Goal: Information Seeking & Learning: Learn about a topic

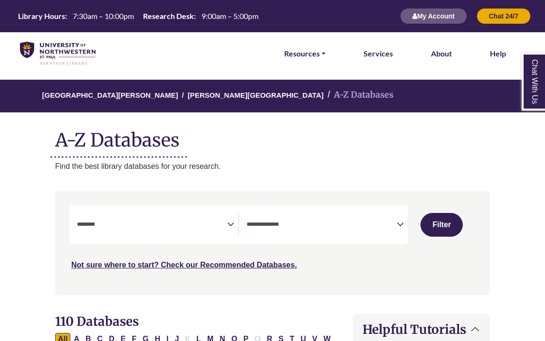
select select "Database Subject Filter"
select select "Database Types Filter"
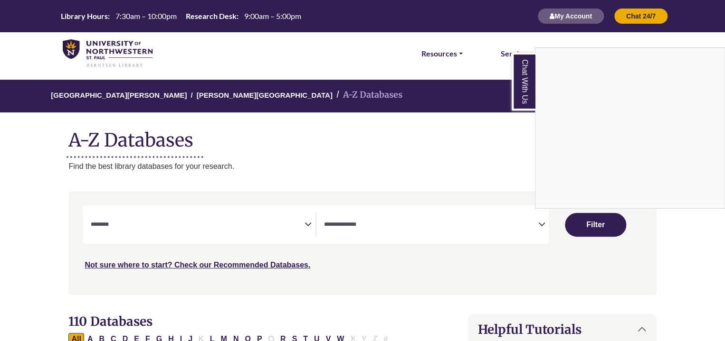
click at [197, 226] on div "Chat With Us" at bounding box center [362, 170] width 725 height 341
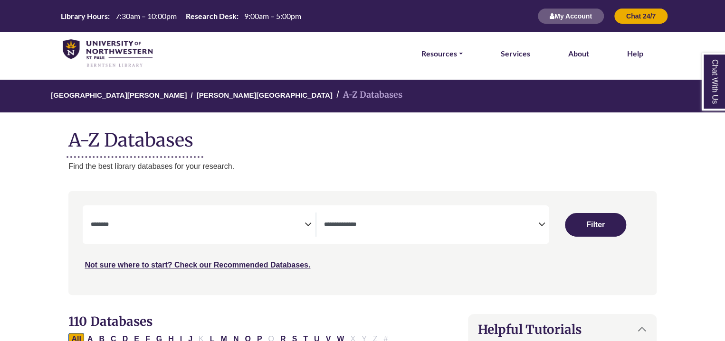
click at [306, 226] on icon "Search filters" at bounding box center [307, 223] width 7 height 14
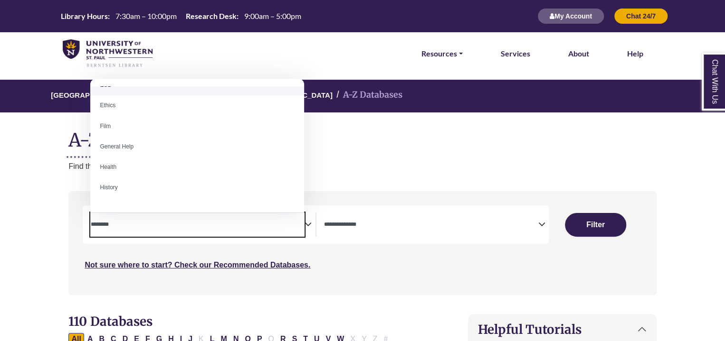
scroll to position [368, 0]
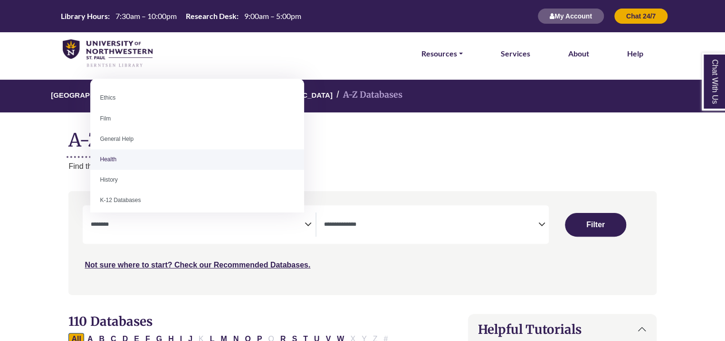
select select "*****"
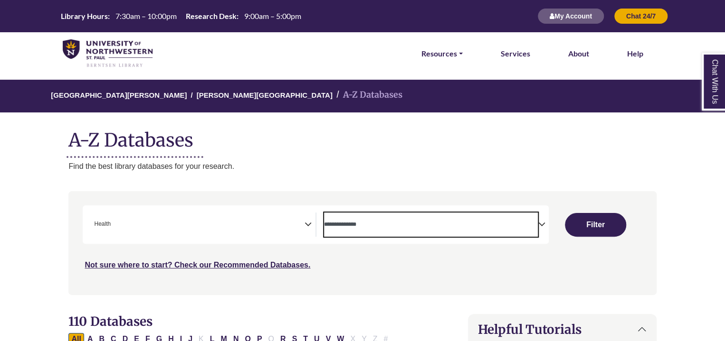
click at [536, 223] on textarea "Search" at bounding box center [431, 226] width 214 height 8
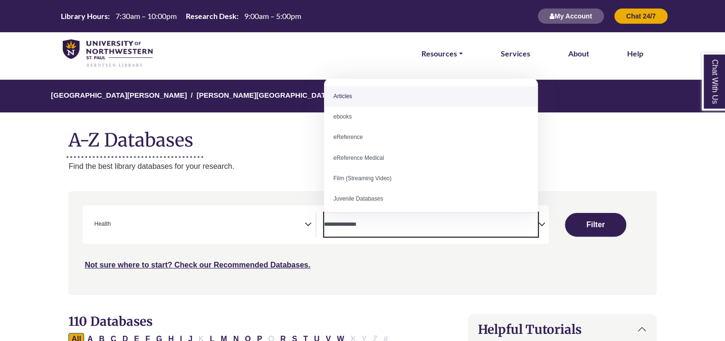
select select "*****"
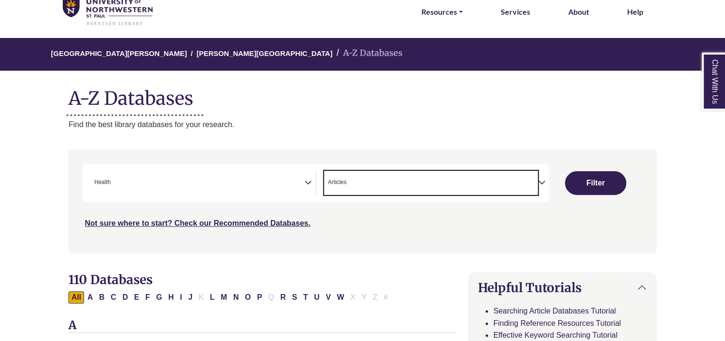
scroll to position [43, 0]
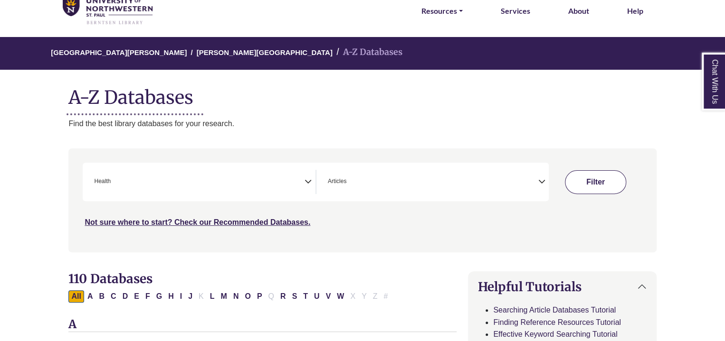
click at [544, 175] on button "Filter" at bounding box center [595, 182] width 61 height 24
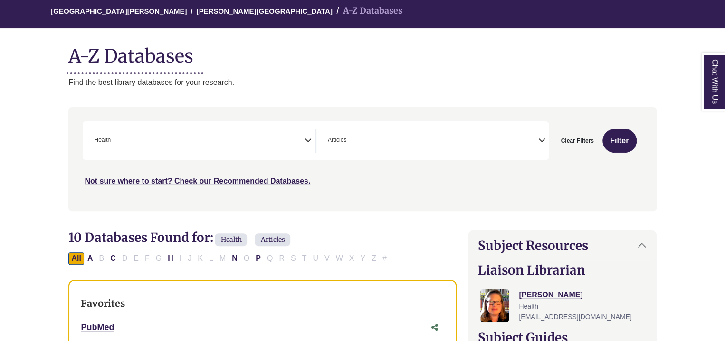
scroll to position [108, 0]
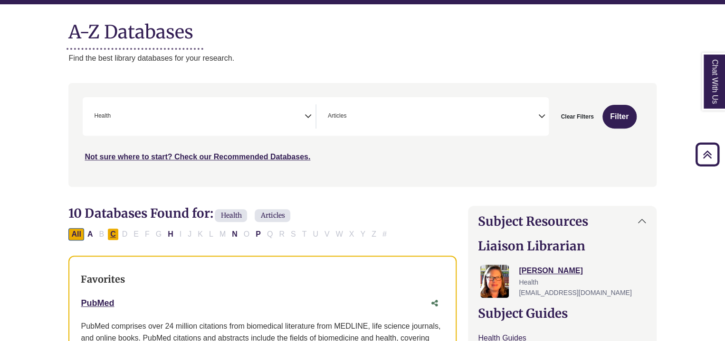
click at [112, 235] on button "C" at bounding box center [112, 234] width 11 height 12
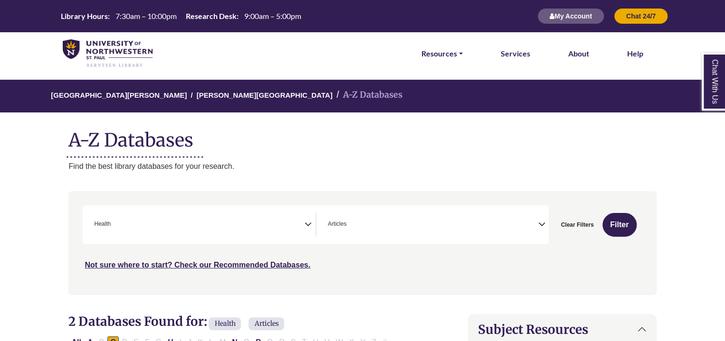
click at [307, 223] on icon "Search filters" at bounding box center [307, 223] width 7 height 14
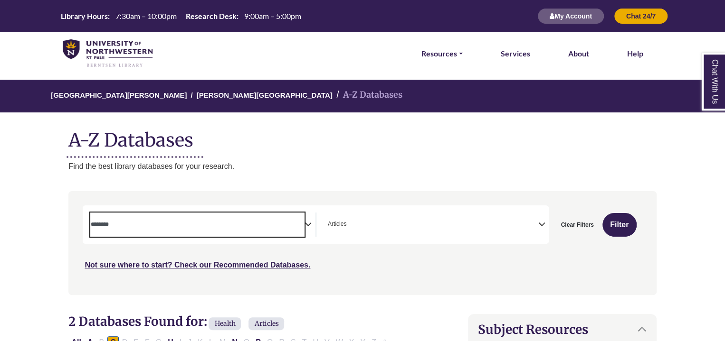
click at [286, 223] on textarea "Search" at bounding box center [197, 226] width 214 height 8
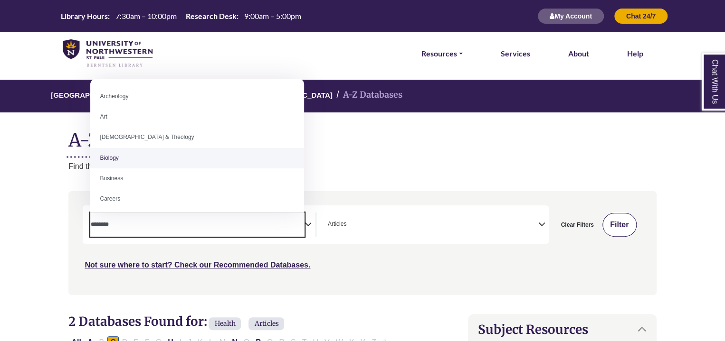
click at [544, 217] on button "Filter" at bounding box center [619, 225] width 34 height 24
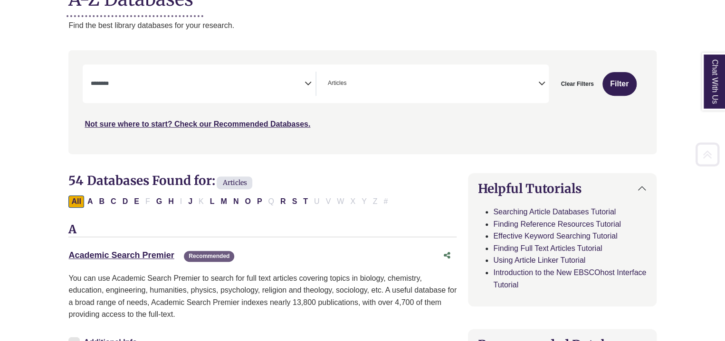
scroll to position [142, 0]
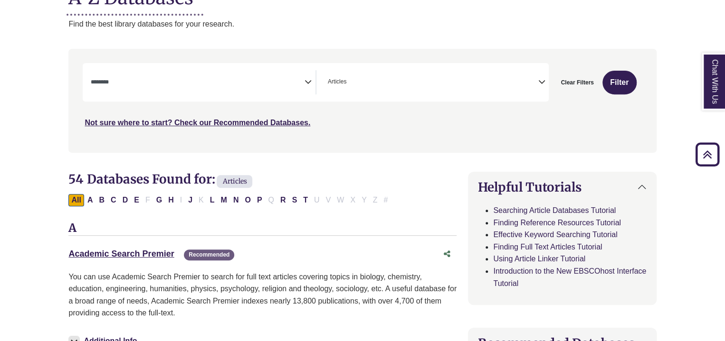
click at [112, 204] on button "C" at bounding box center [113, 200] width 11 height 12
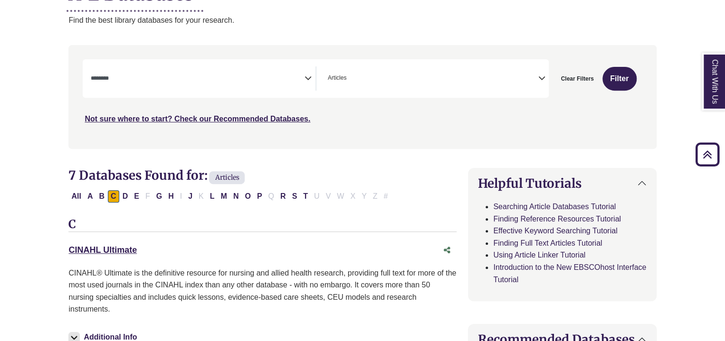
scroll to position [142, 0]
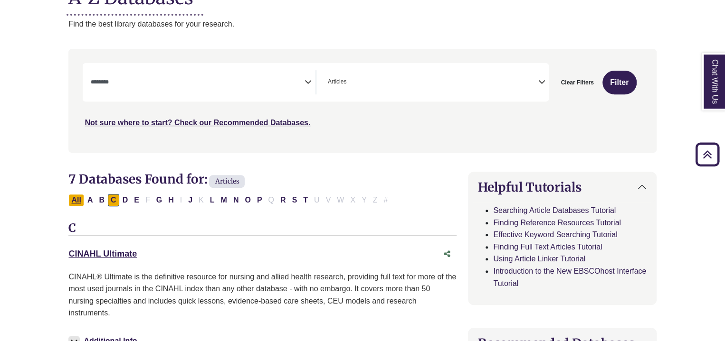
click at [70, 195] on button "All" at bounding box center [75, 200] width 15 height 12
select select "Database Subject Filter"
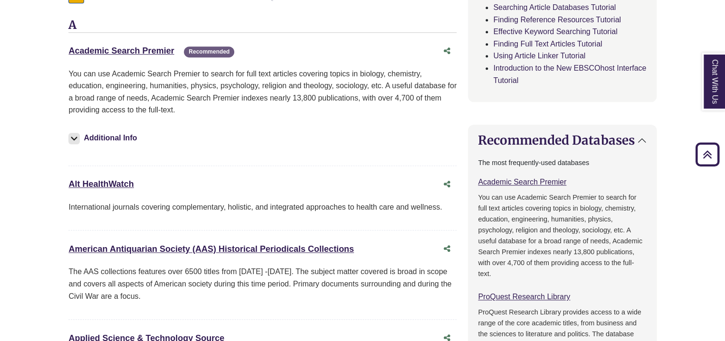
scroll to position [285, 0]
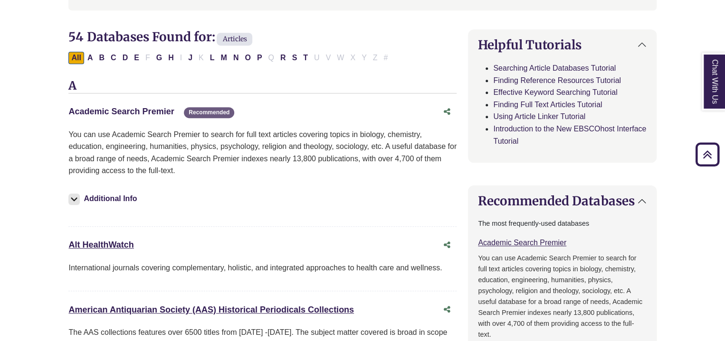
click at [114, 111] on link "Academic Search Premier This link opens in a new window" at bounding box center [120, 111] width 105 height 9
